Goal: Task Accomplishment & Management: Use online tool/utility

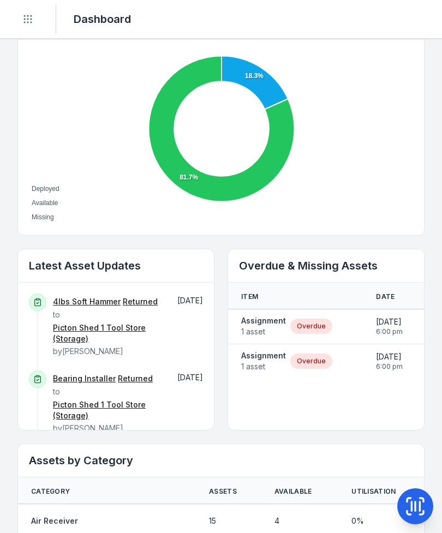
scroll to position [410, 0]
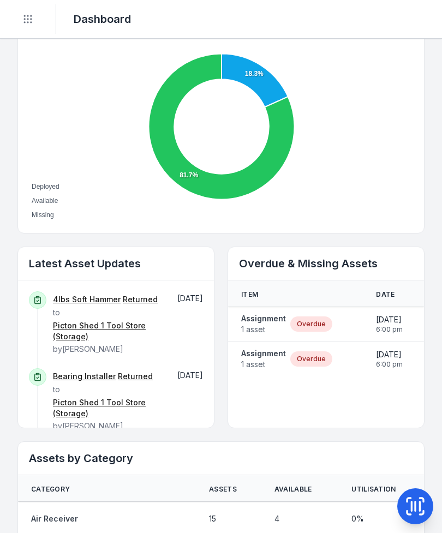
click at [255, 321] on strong "Assignment" at bounding box center [263, 318] width 45 height 11
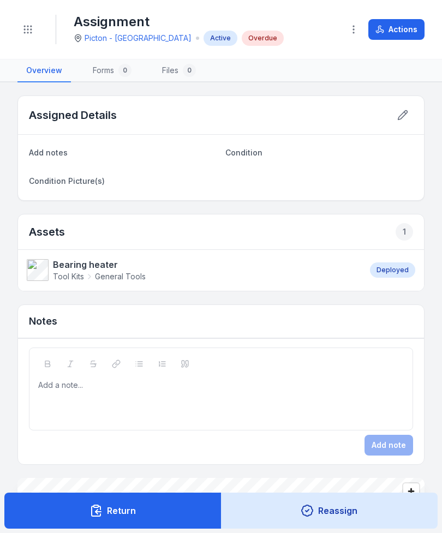
click at [402, 118] on icon at bounding box center [402, 115] width 9 height 9
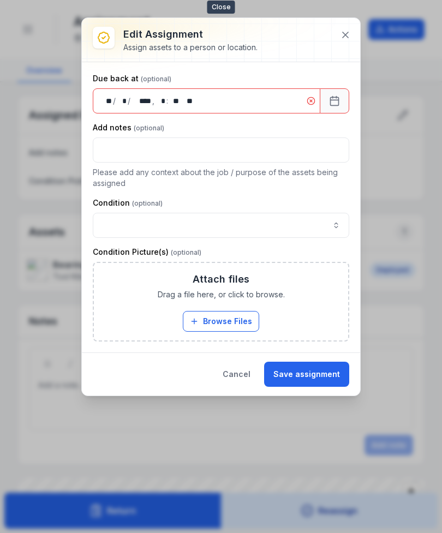
click at [351, 35] on button at bounding box center [345, 35] width 21 height 21
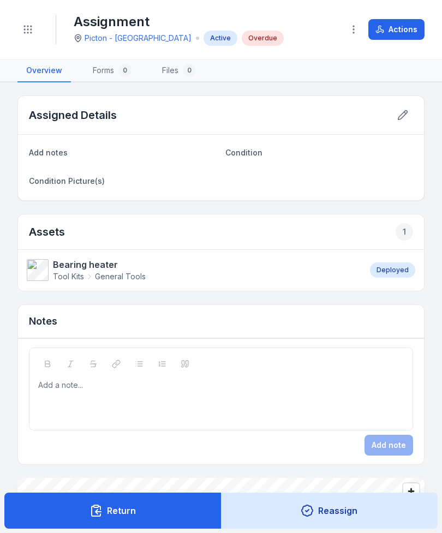
click at [406, 23] on button "Actions" at bounding box center [396, 29] width 56 height 21
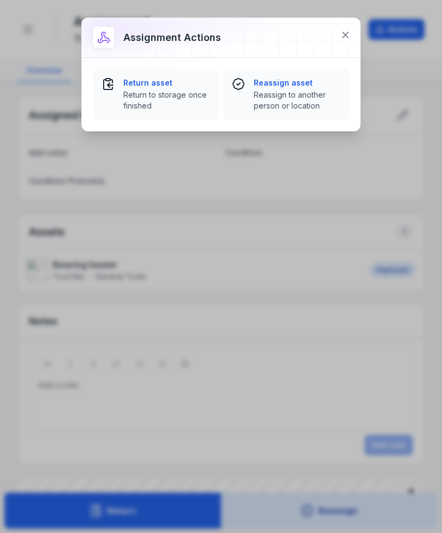
click at [144, 92] on span "Return to storage once finished" at bounding box center [166, 100] width 87 height 22
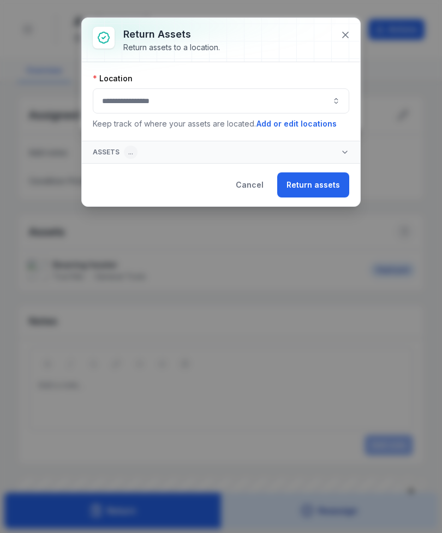
click at [116, 102] on button "button" at bounding box center [221, 100] width 256 height 25
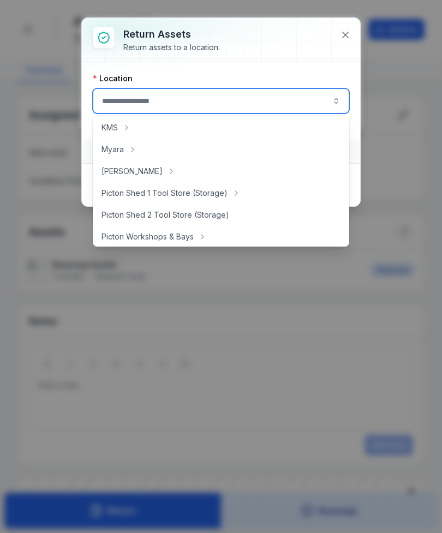
scroll to position [156, 0]
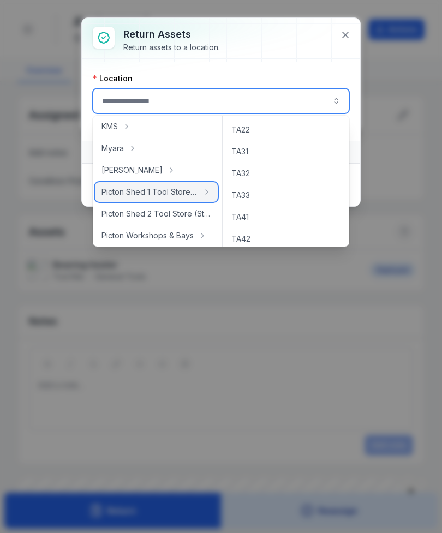
click at [178, 194] on span "Picton Shed 1 Tool Store (Storage)" at bounding box center [149, 191] width 96 height 11
type input "**********"
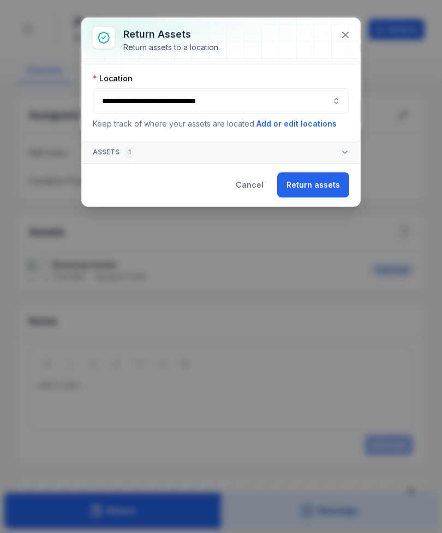
click at [325, 186] on button "Return assets" at bounding box center [313, 184] width 72 height 25
